Goal: Find specific page/section: Find specific page/section

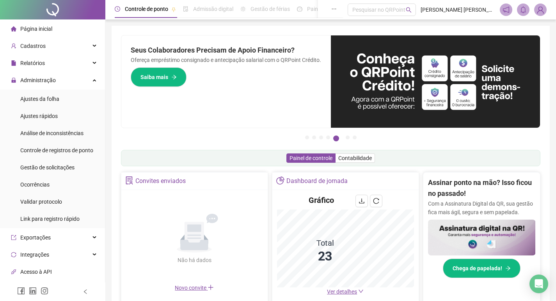
click at [349, 293] on span "Ver detalhes" at bounding box center [342, 292] width 30 height 6
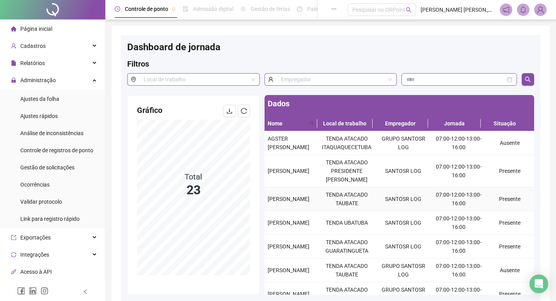
drag, startPoint x: 266, startPoint y: 213, endPoint x: 294, endPoint y: 237, distance: 36.8
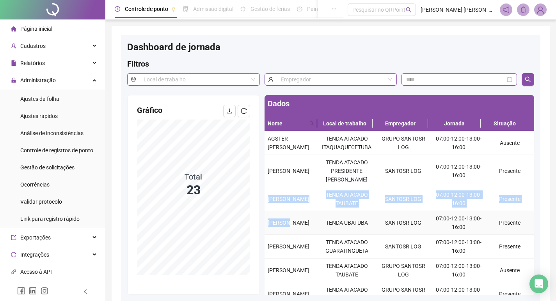
copy tbody "[PERSON_NAME] TENDA ATACADO [PERSON_NAME] LOG 07:00-12:00-13:00-16:00 Presente …"
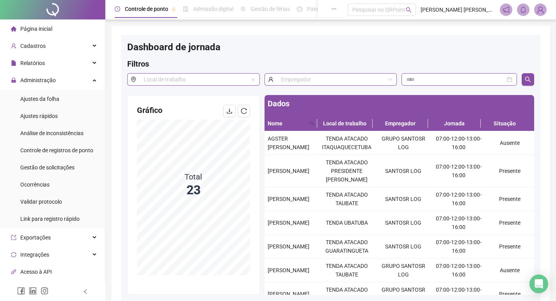
click at [258, 205] on div "Gráfico Total 23" at bounding box center [194, 191] width 132 height 190
drag, startPoint x: 266, startPoint y: 213, endPoint x: 294, endPoint y: 225, distance: 30.9
click at [294, 211] on td "[PERSON_NAME]" at bounding box center [291, 200] width 54 height 24
copy span "[PERSON_NAME]"
click at [65, 35] on li "Página inicial" at bounding box center [53, 29] width 102 height 16
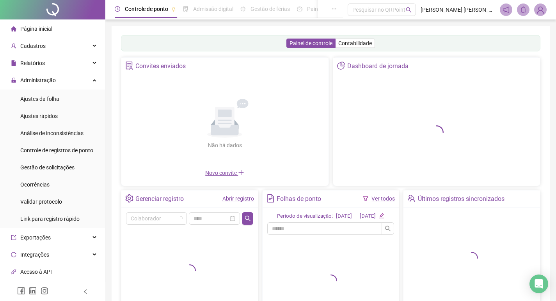
click at [62, 29] on li "Página inicial" at bounding box center [53, 29] width 102 height 16
